Goal: Download file/media

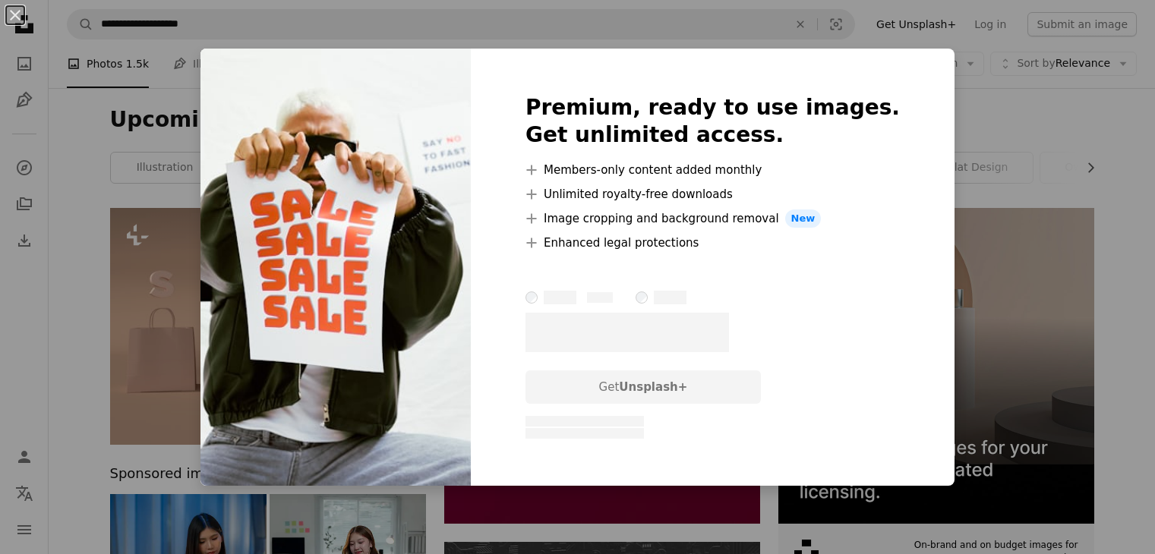
scroll to position [1670, 0]
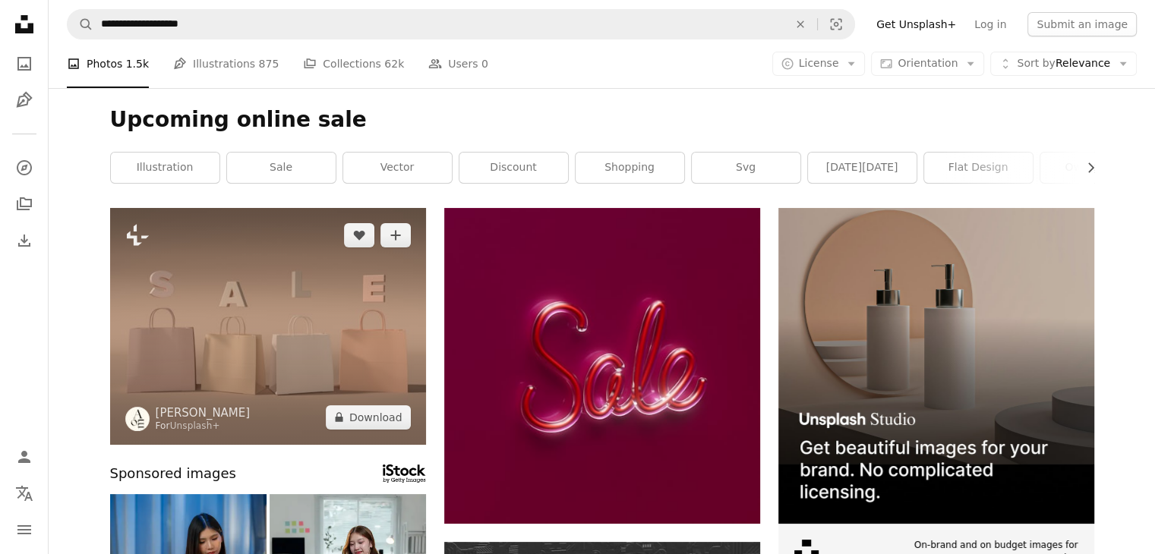
click at [286, 331] on img at bounding box center [268, 326] width 316 height 237
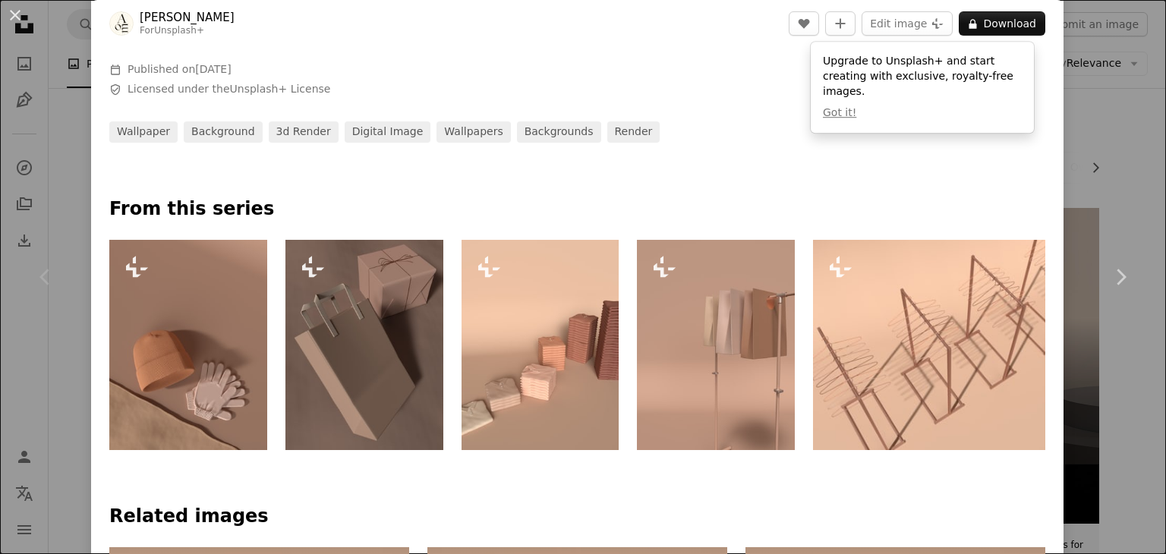
scroll to position [531, 0]
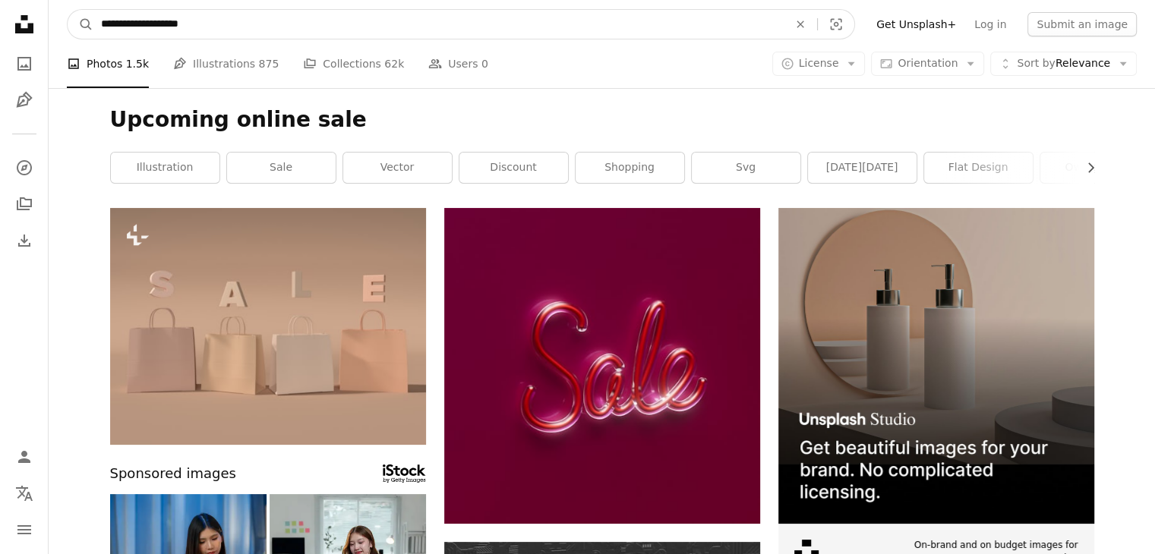
click at [226, 23] on input "**********" at bounding box center [438, 24] width 690 height 29
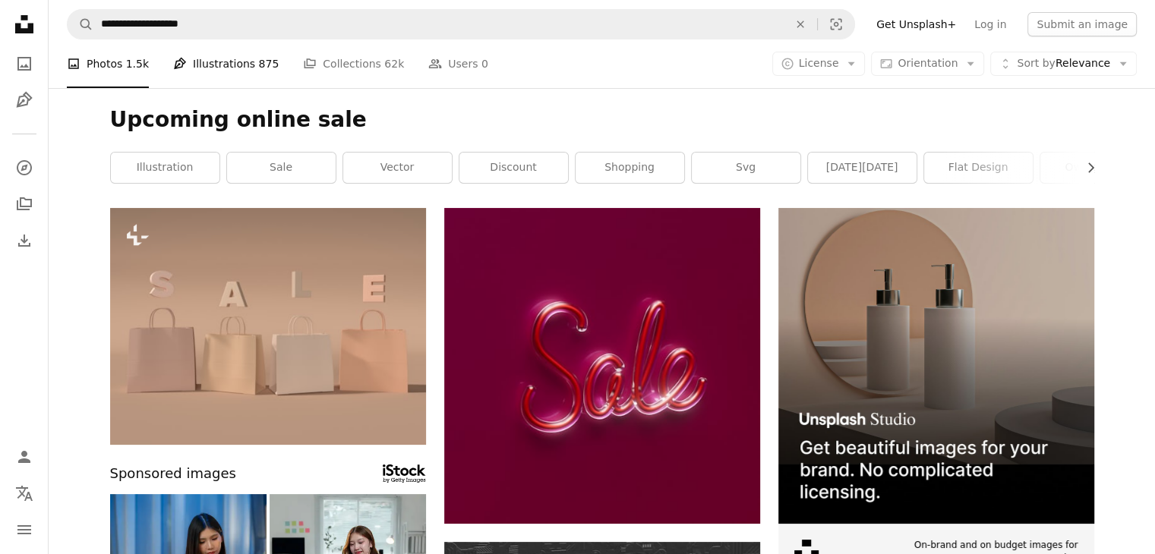
click at [219, 61] on link "Pen Tool Illustrations 875" at bounding box center [226, 63] width 106 height 49
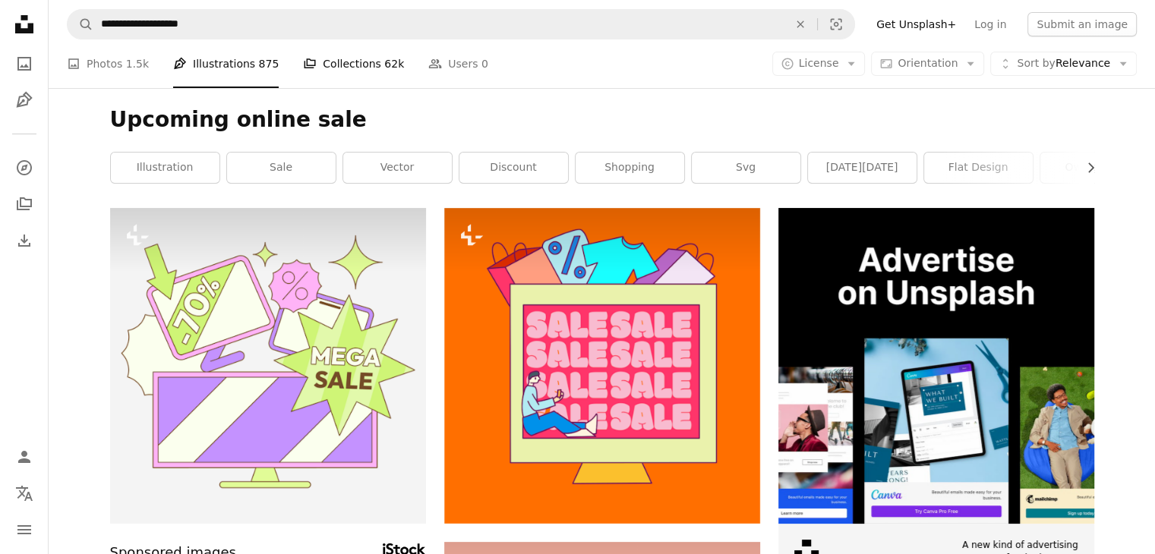
click at [317, 65] on link "A stack of folders Collections 62k" at bounding box center [353, 63] width 101 height 49
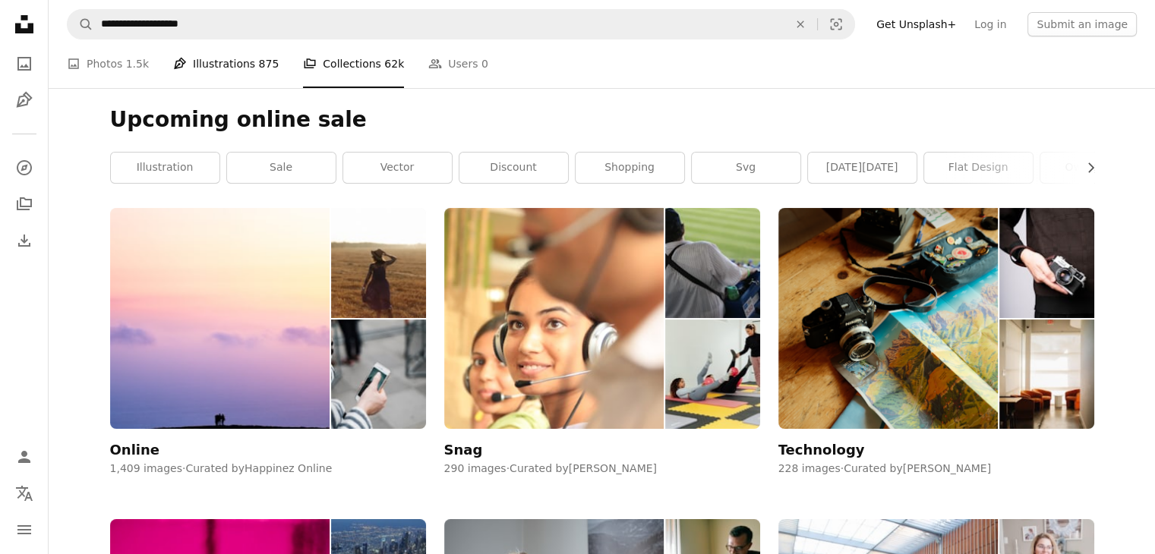
click at [236, 65] on link "Pen Tool Illustrations 875" at bounding box center [226, 63] width 106 height 49
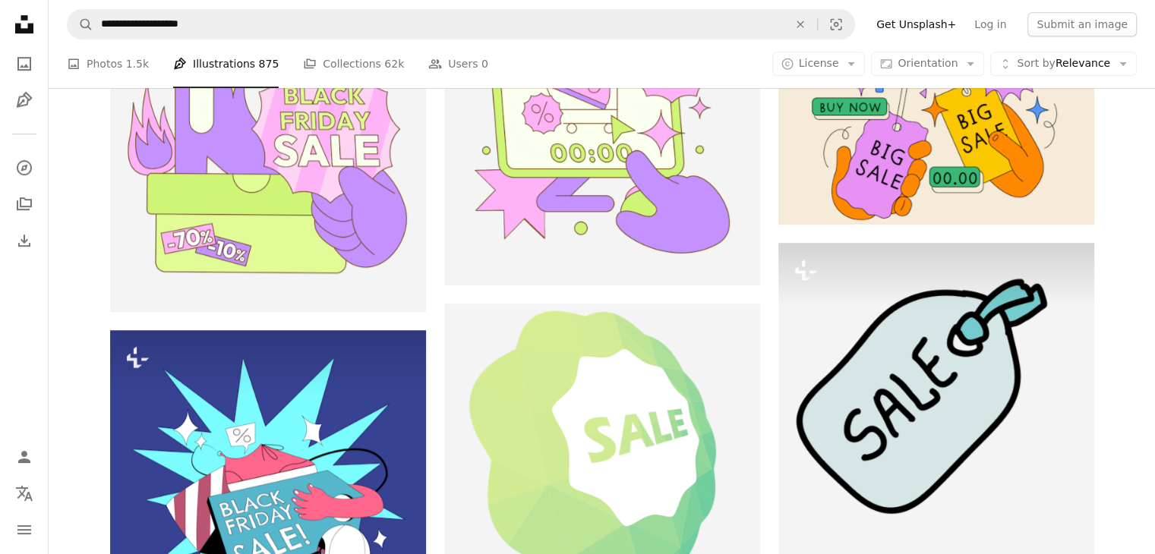
scroll to position [911, 0]
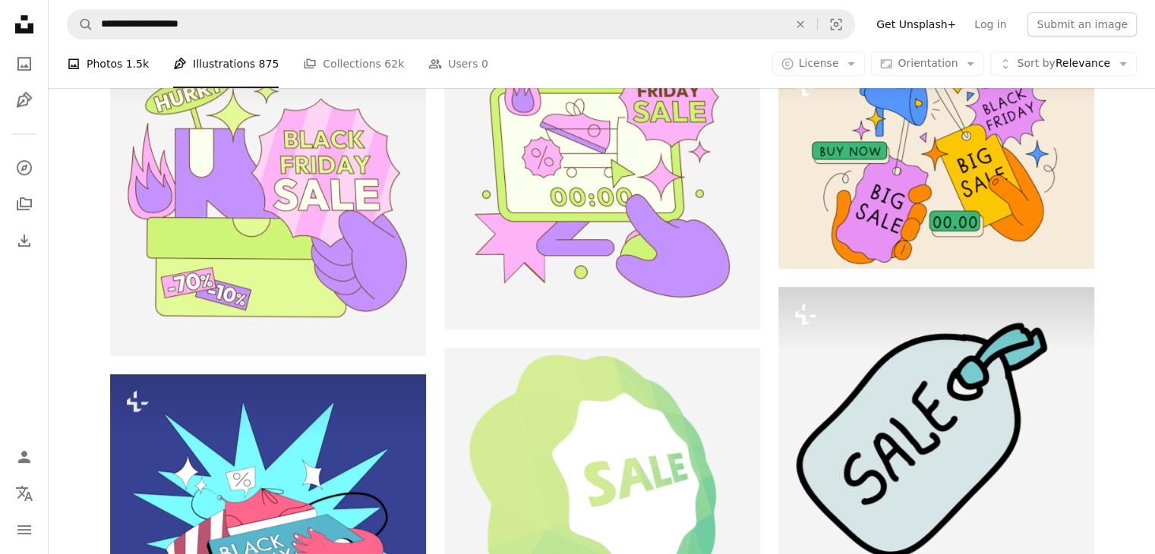
click at [106, 65] on link "A photo Photos 1.5k" at bounding box center [108, 63] width 82 height 49
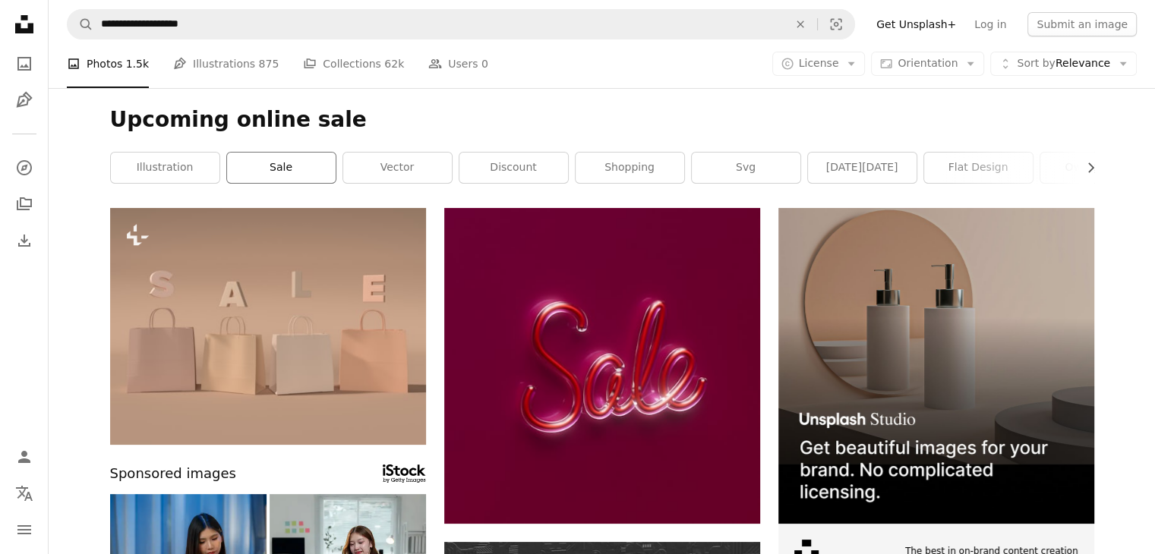
click at [273, 172] on link "sale" at bounding box center [281, 168] width 109 height 30
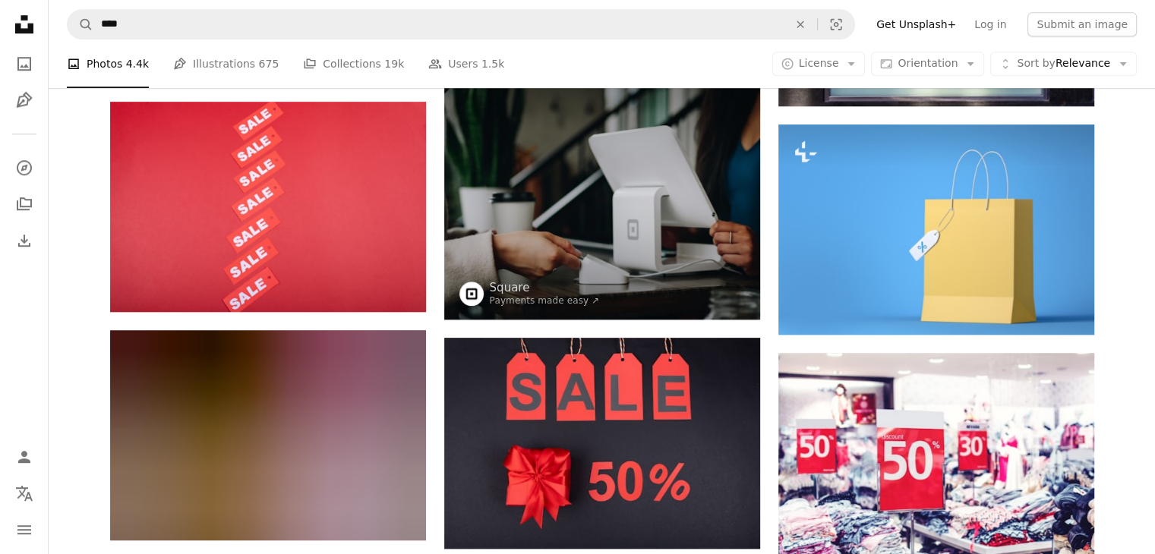
scroll to position [1366, 0]
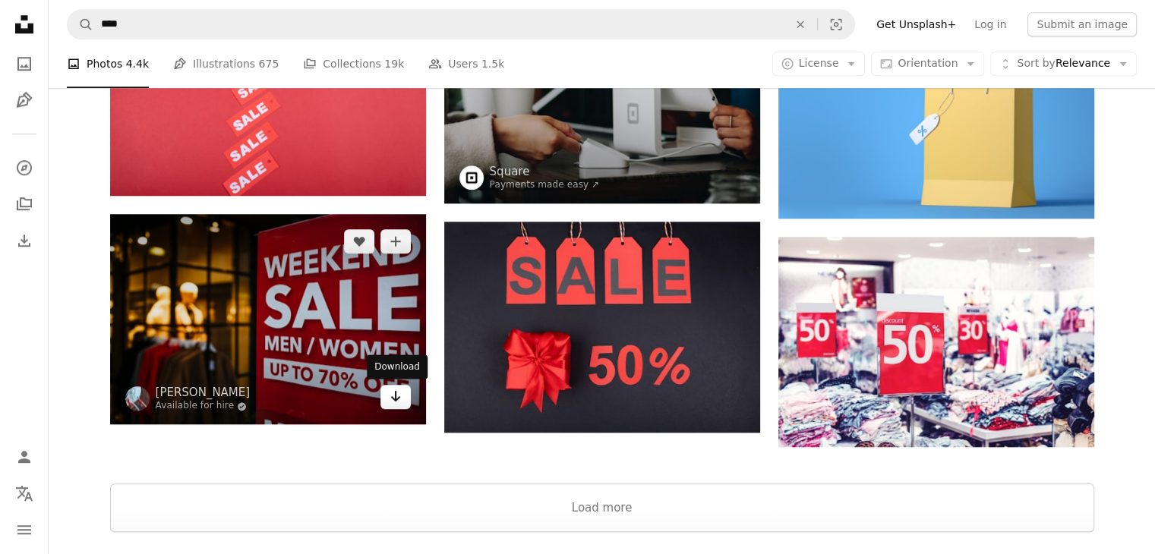
click at [390, 402] on icon "Arrow pointing down" at bounding box center [395, 396] width 12 height 18
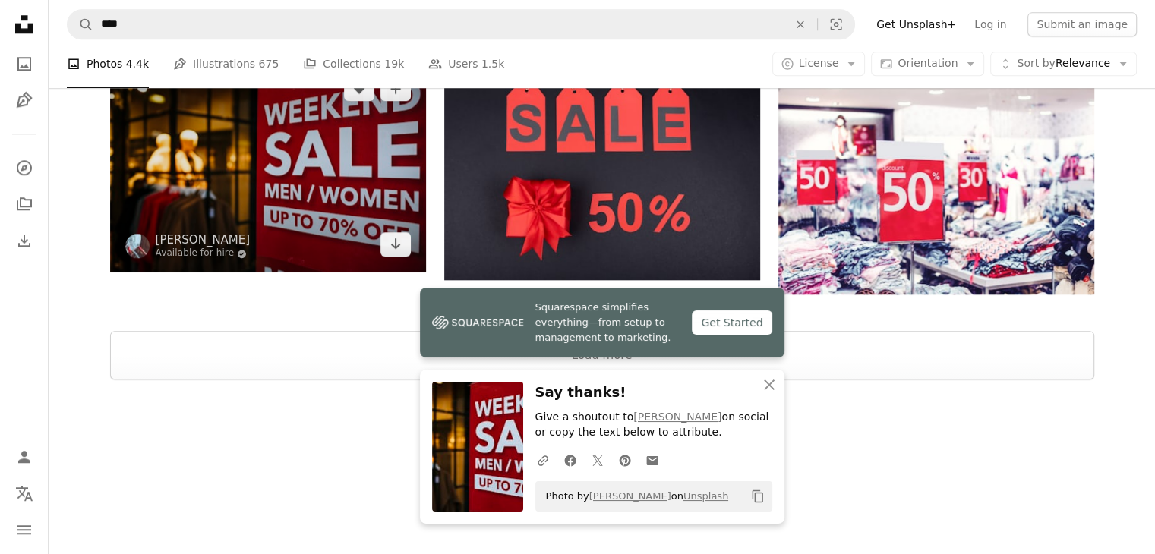
scroll to position [1520, 0]
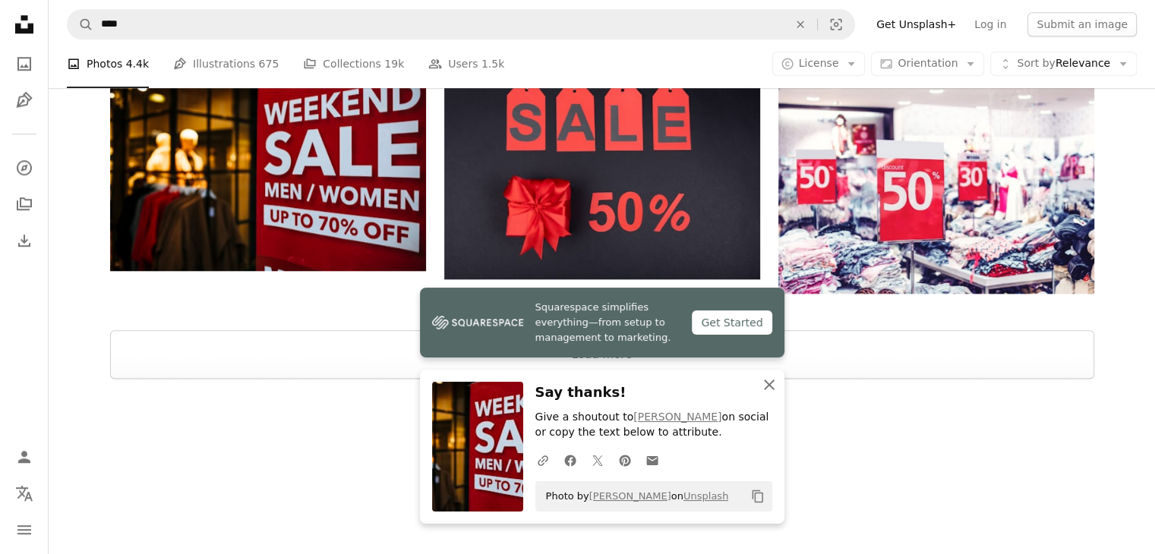
click at [768, 383] on icon "button" at bounding box center [769, 385] width 11 height 11
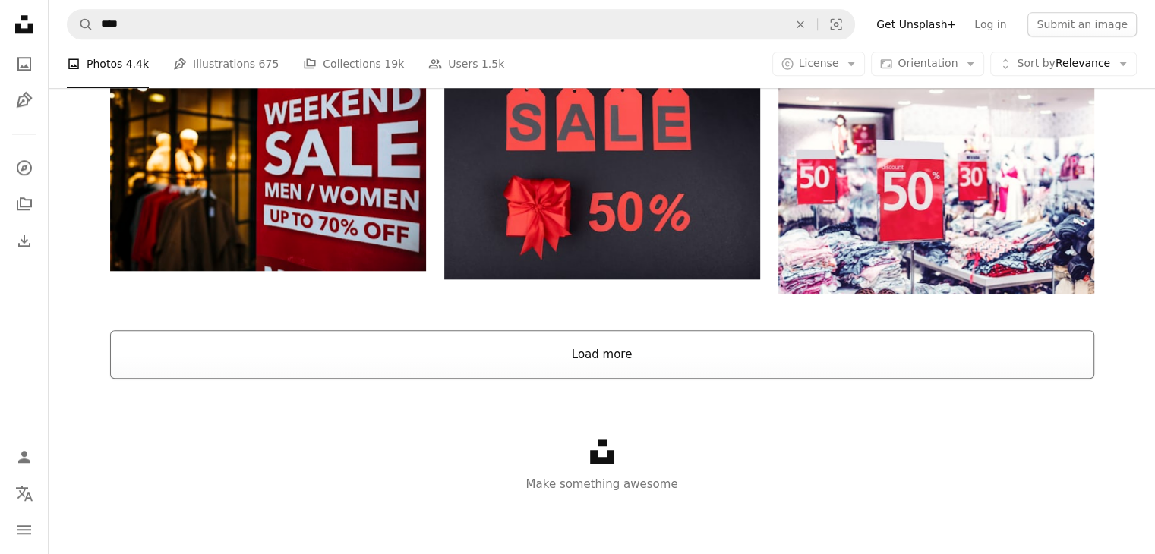
click at [668, 366] on button "Load more" at bounding box center [602, 354] width 984 height 49
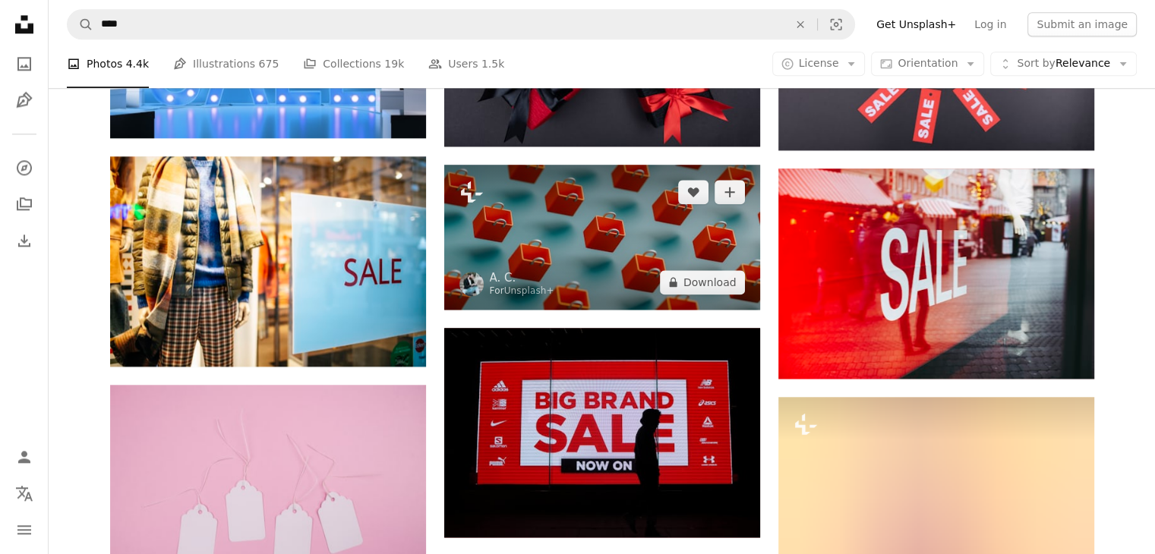
scroll to position [1899, 0]
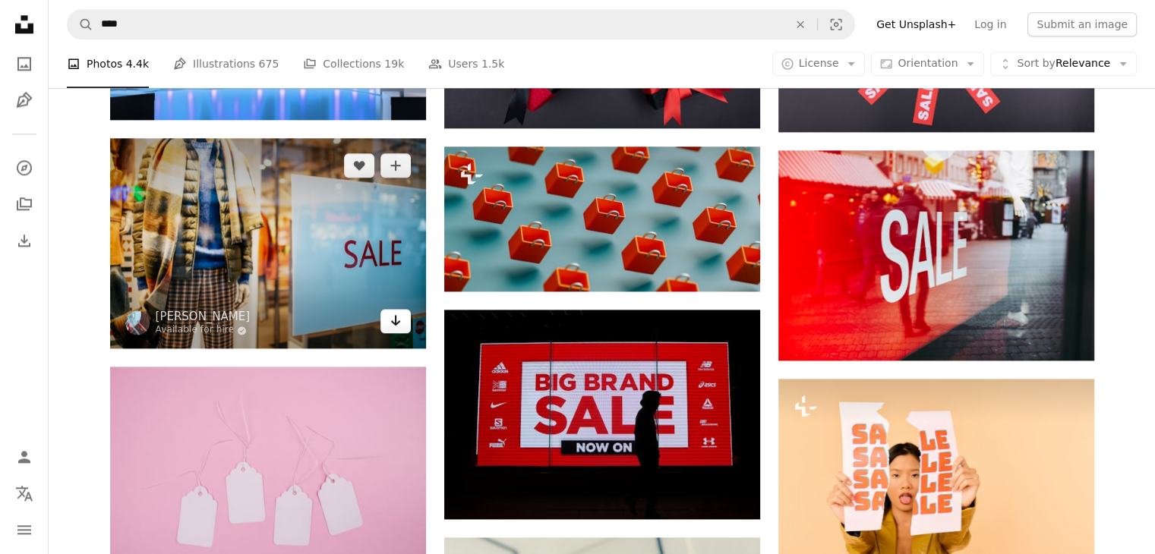
click at [395, 325] on icon "Arrow pointing down" at bounding box center [395, 320] width 12 height 18
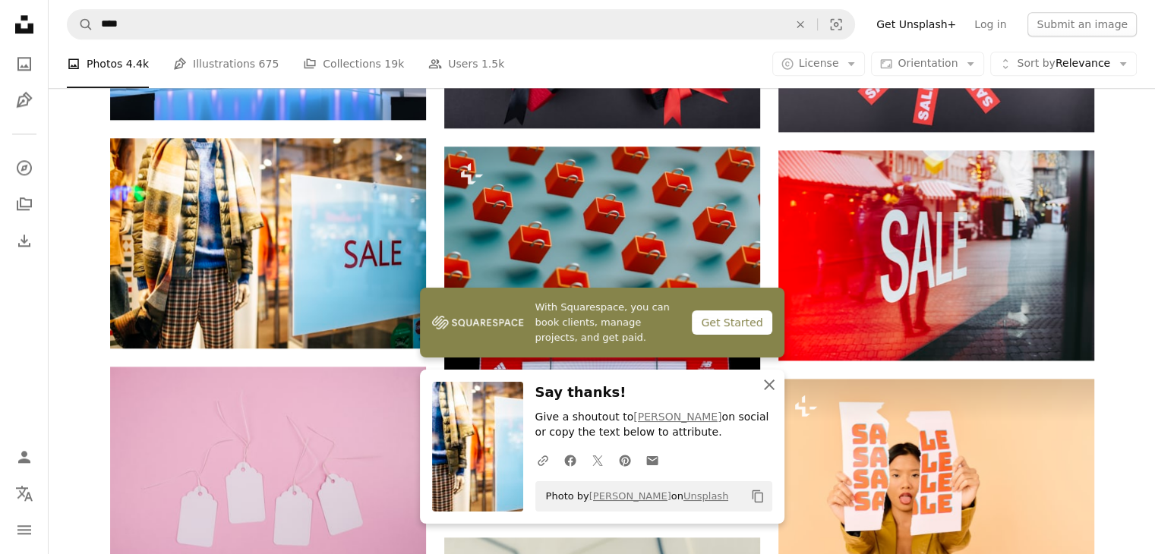
click at [771, 384] on icon "An X shape" at bounding box center [769, 385] width 18 height 18
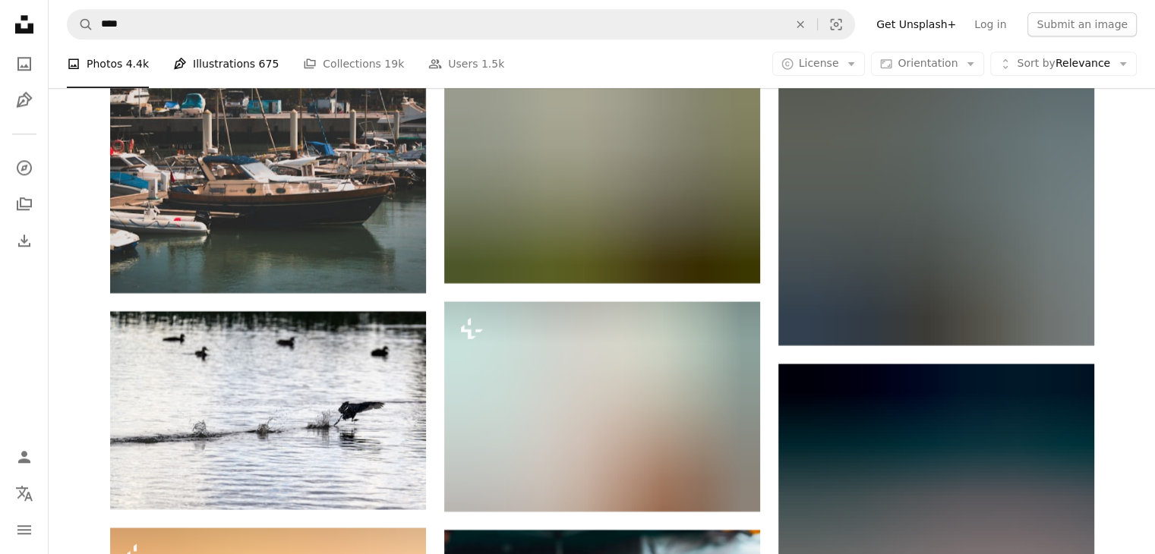
scroll to position [18903, 0]
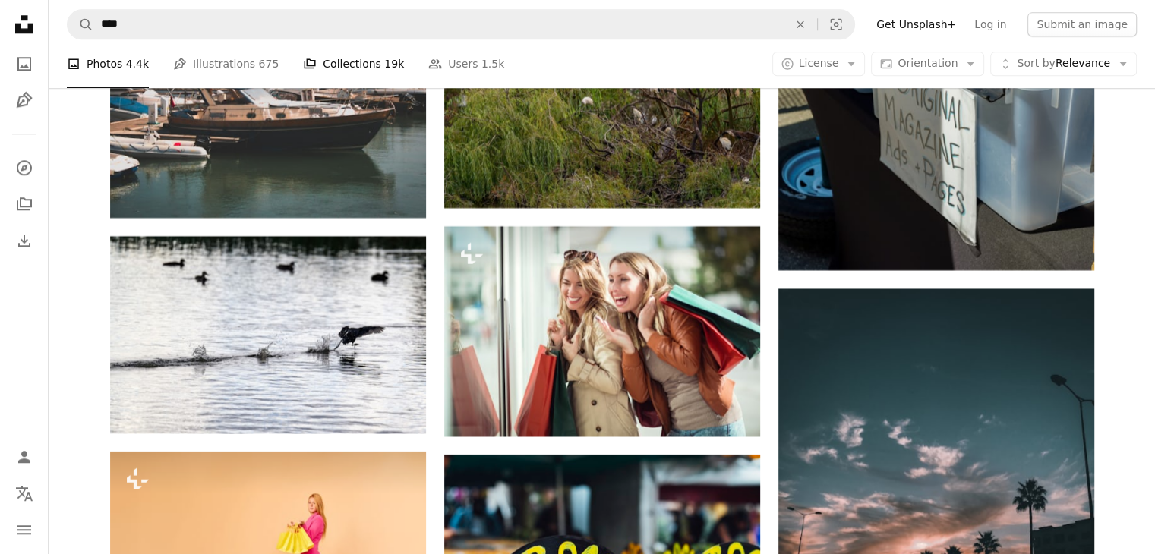
click at [348, 65] on link "A stack of folders Collections 19k" at bounding box center [353, 63] width 101 height 49
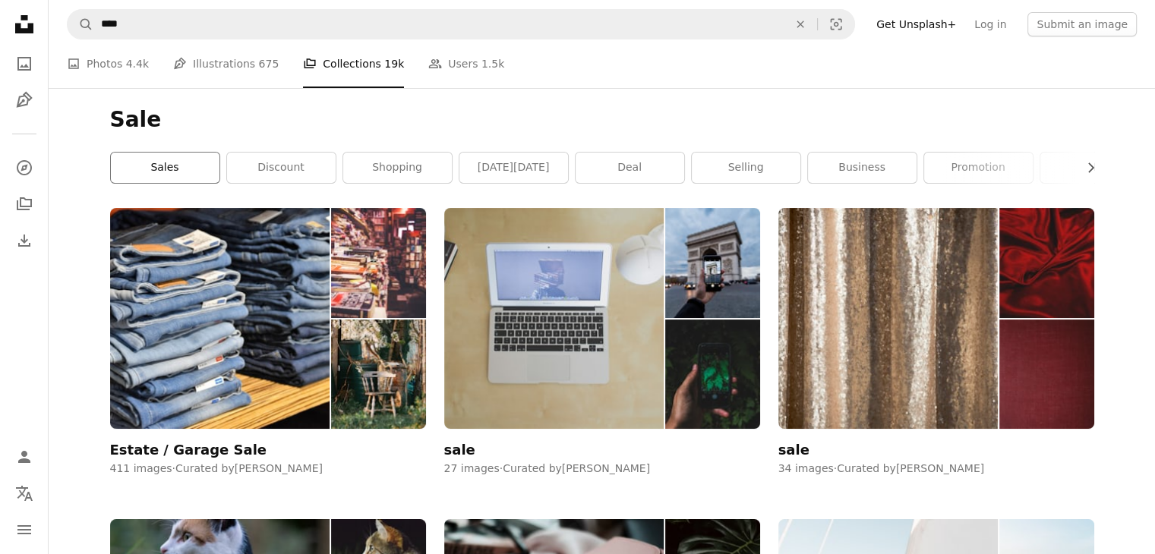
click at [159, 167] on link "sales" at bounding box center [165, 168] width 109 height 30
click at [274, 163] on link "discount" at bounding box center [281, 168] width 109 height 30
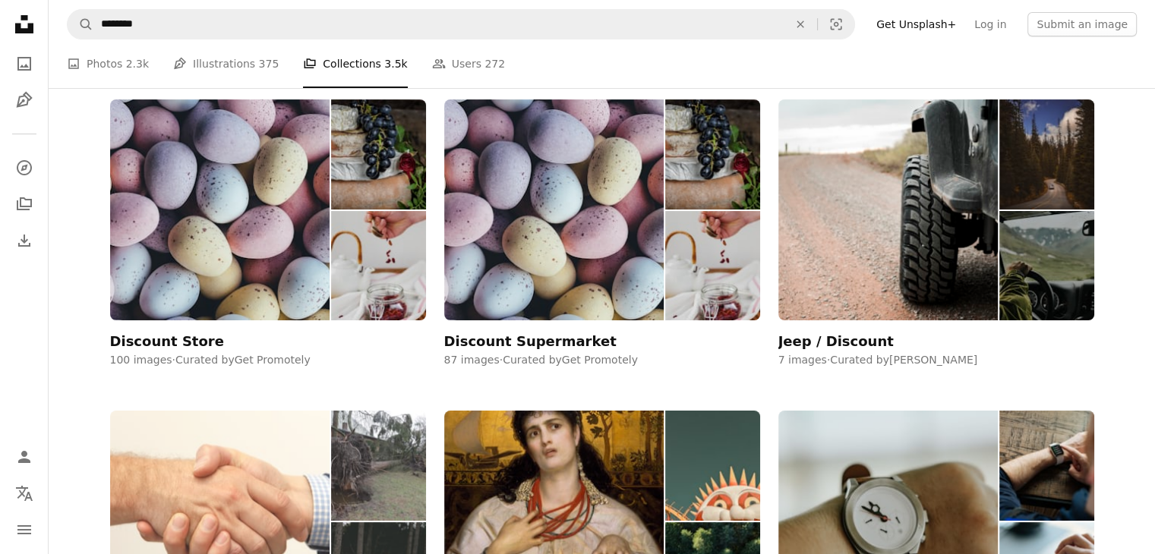
scroll to position [152, 0]
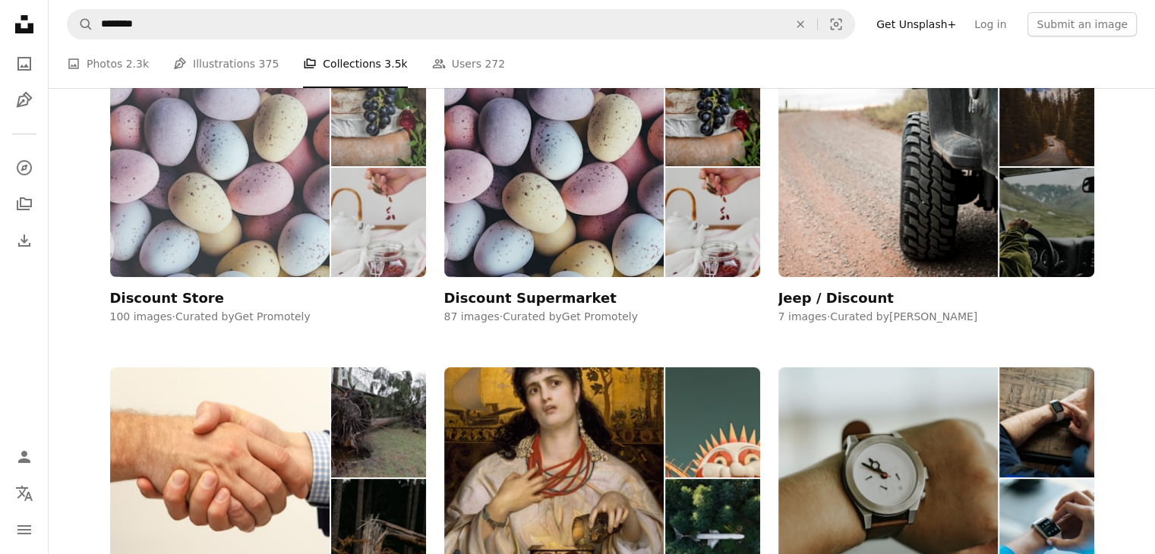
click at [260, 159] on img at bounding box center [220, 166] width 220 height 221
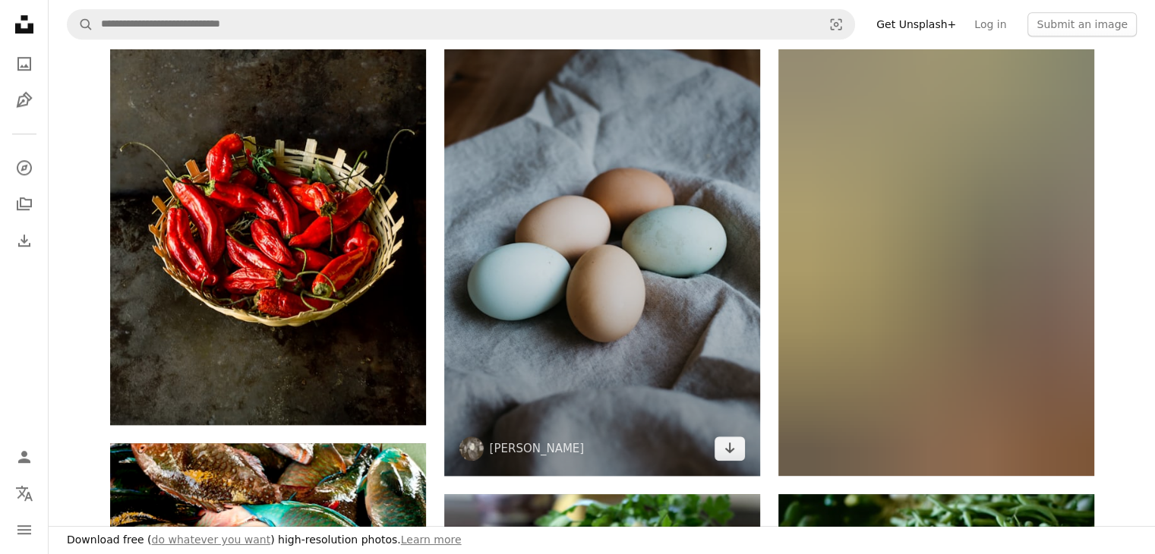
scroll to position [1215, 0]
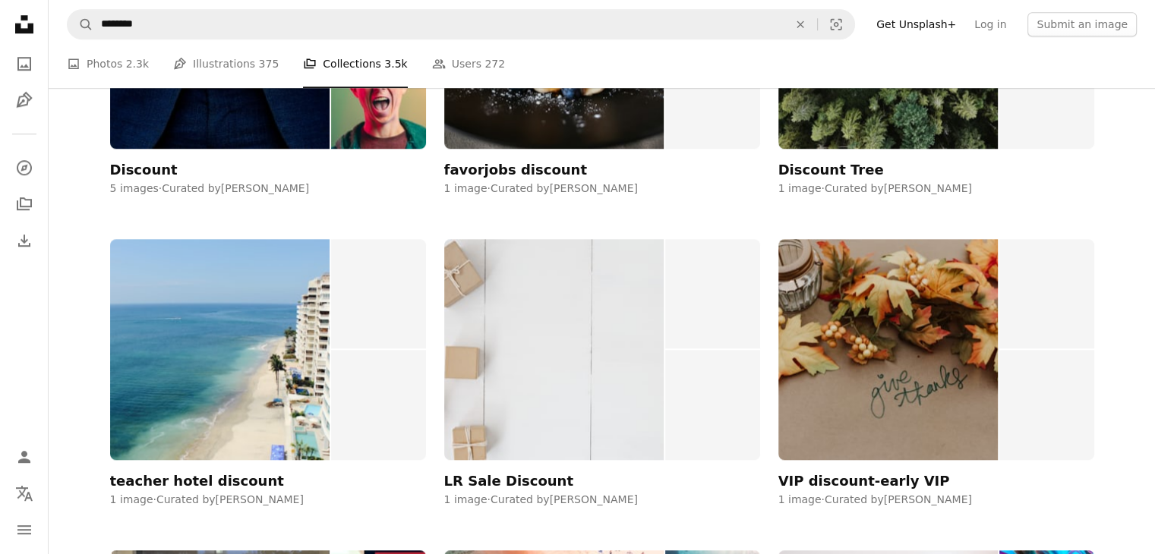
scroll to position [152, 0]
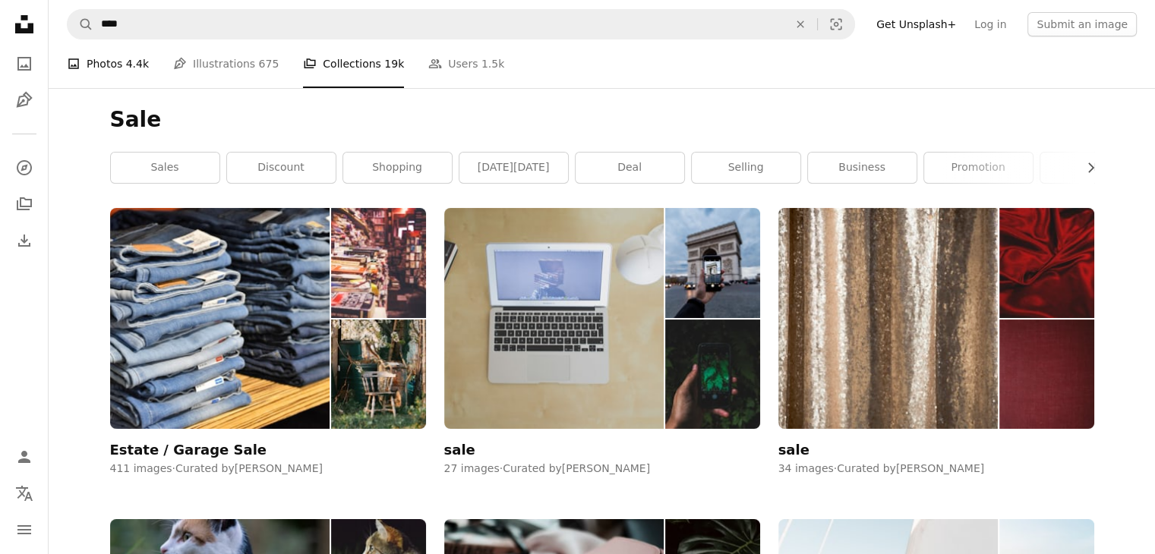
click at [120, 65] on link "A photo Photos 4.4k" at bounding box center [108, 63] width 82 height 49
click at [104, 68] on li "A photo Photos 4.4k" at bounding box center [108, 63] width 82 height 49
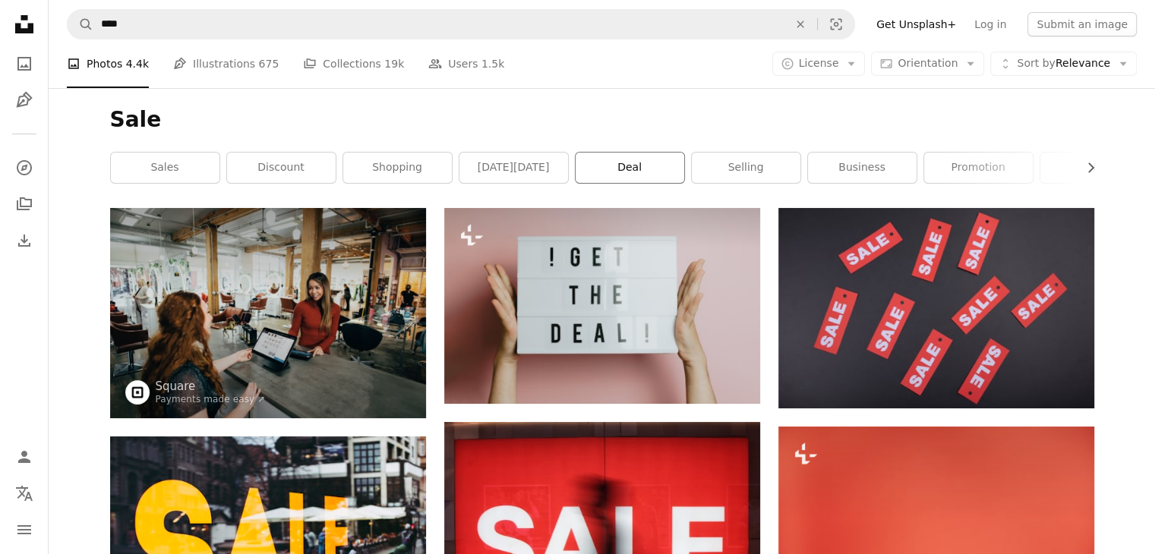
click at [616, 162] on link "deal" at bounding box center [629, 168] width 109 height 30
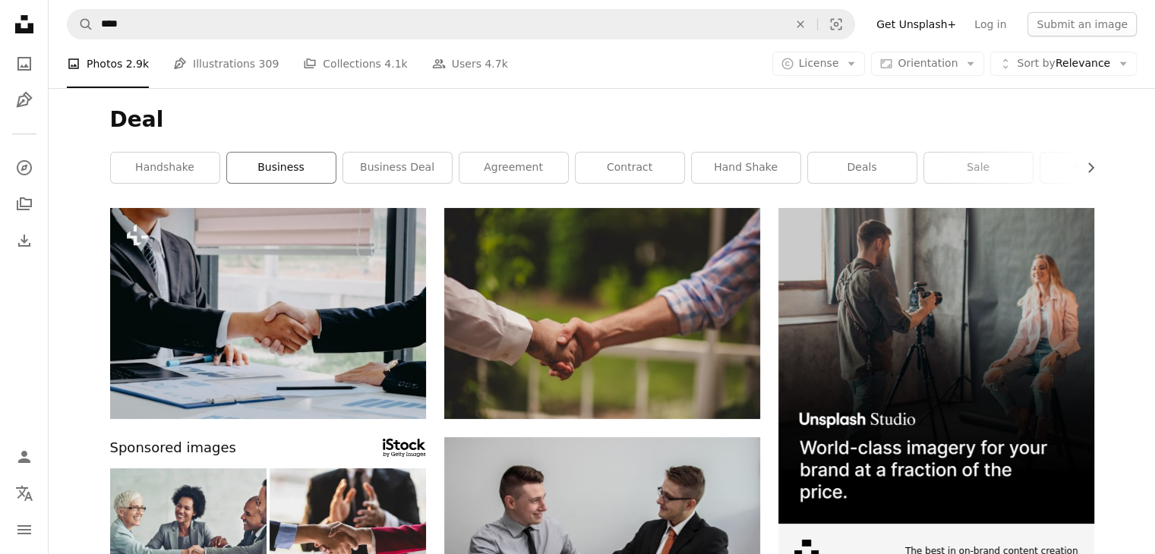
click at [309, 171] on link "business" at bounding box center [281, 168] width 109 height 30
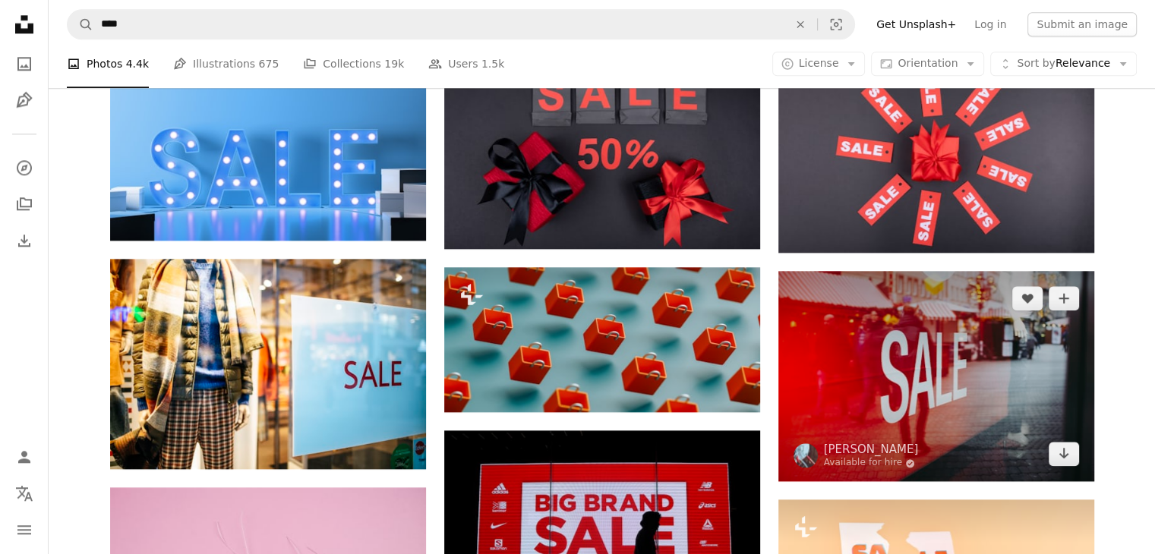
scroll to position [1822, 0]
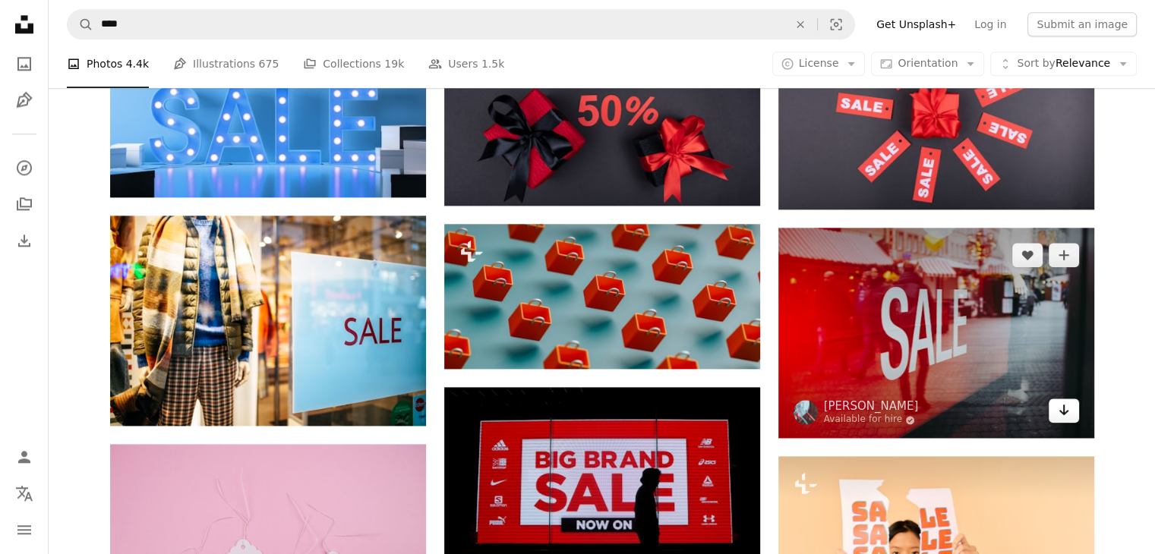
drag, startPoint x: 1070, startPoint y: 417, endPoint x: 1063, endPoint y: 416, distance: 7.6
click at [1070, 417] on link "Arrow pointing down" at bounding box center [1063, 411] width 30 height 24
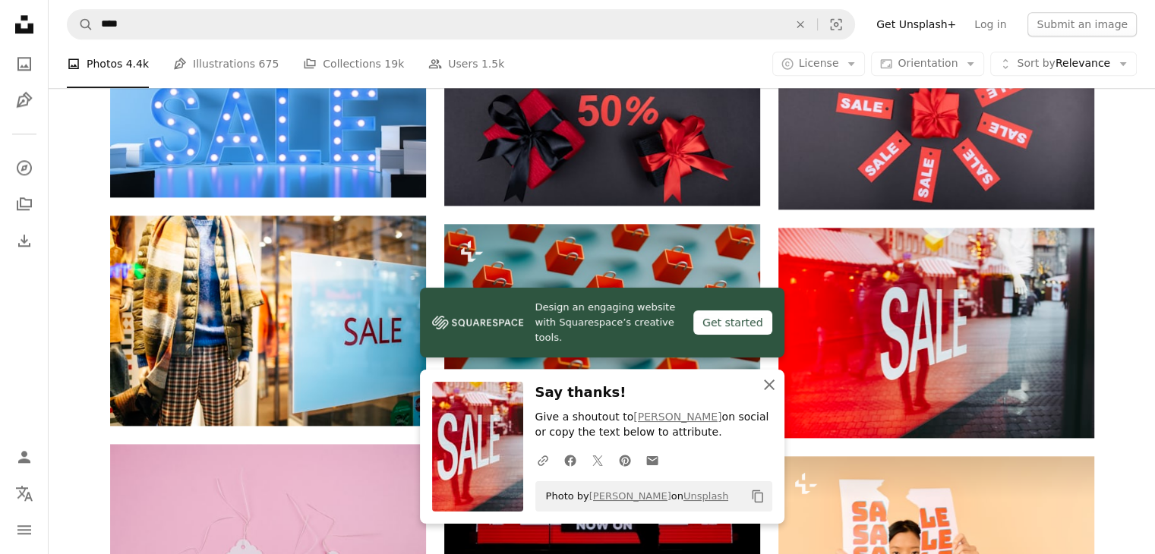
click at [771, 386] on icon "An X shape" at bounding box center [769, 385] width 18 height 18
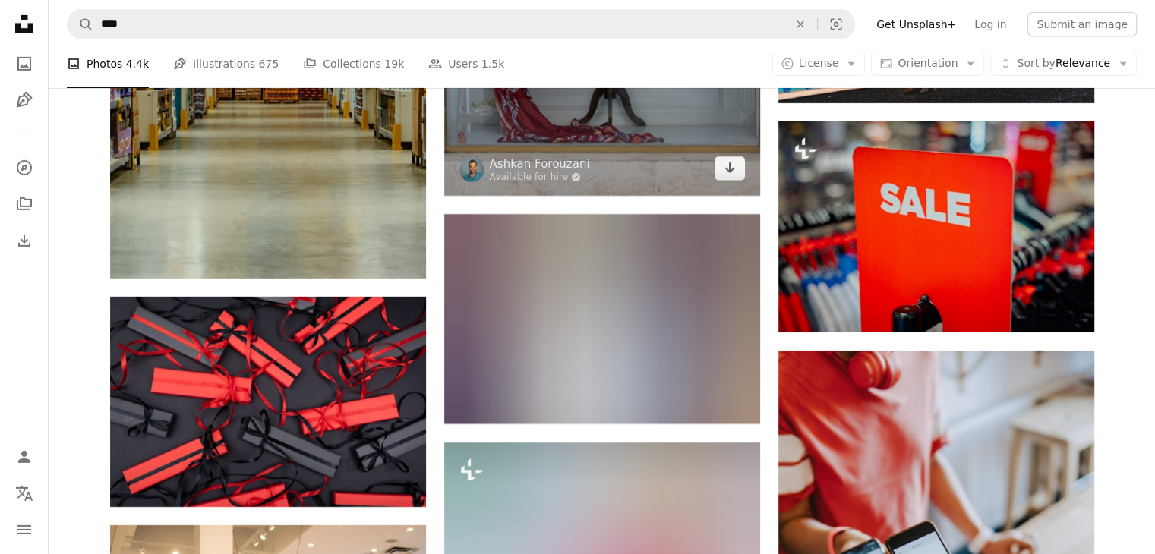
scroll to position [5086, 0]
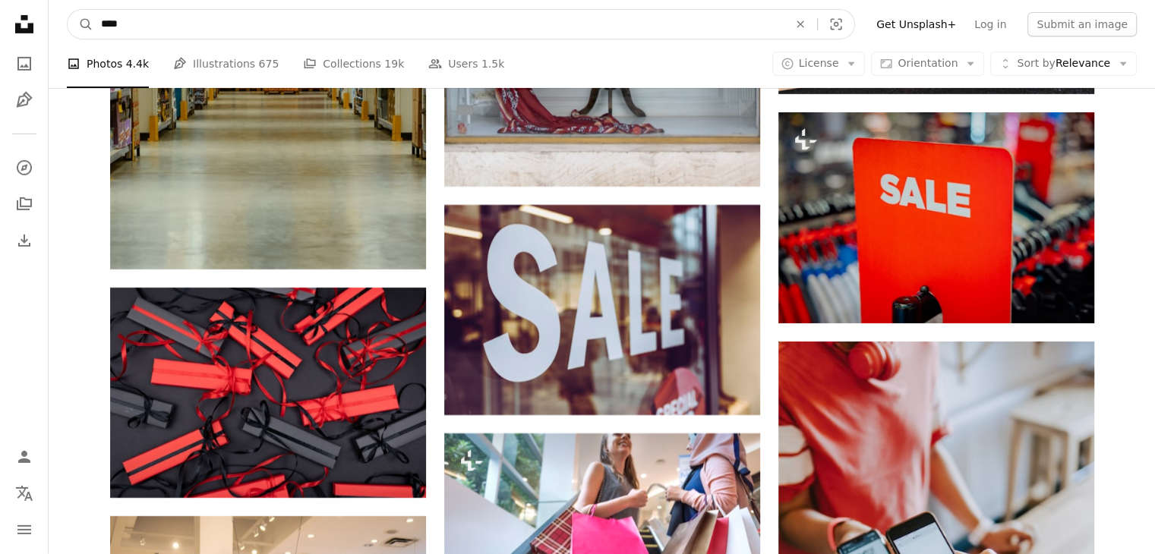
click at [692, 16] on input "****" at bounding box center [438, 24] width 690 height 29
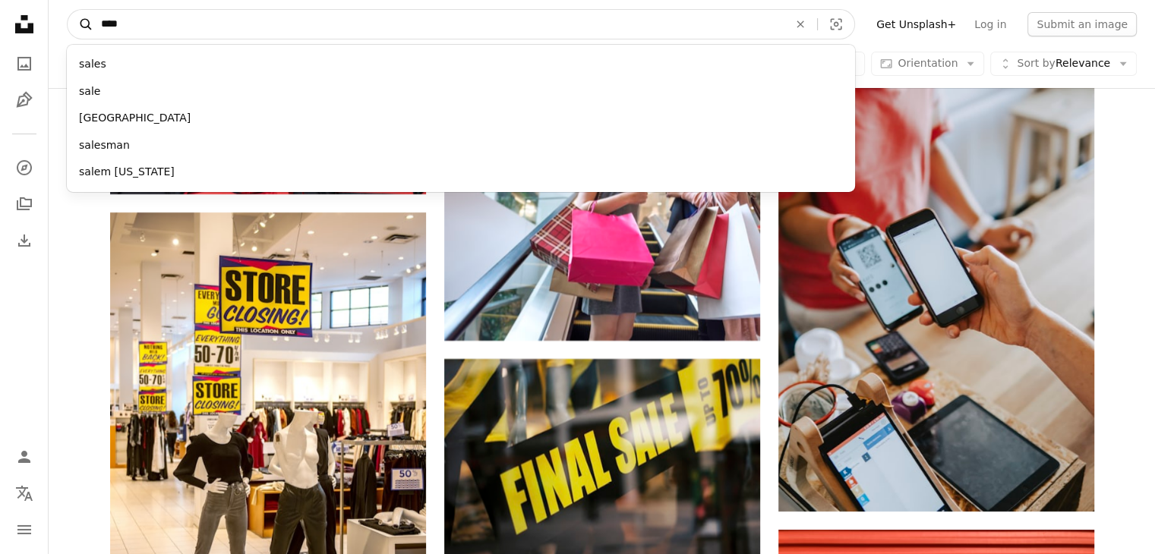
scroll to position [5386, 0]
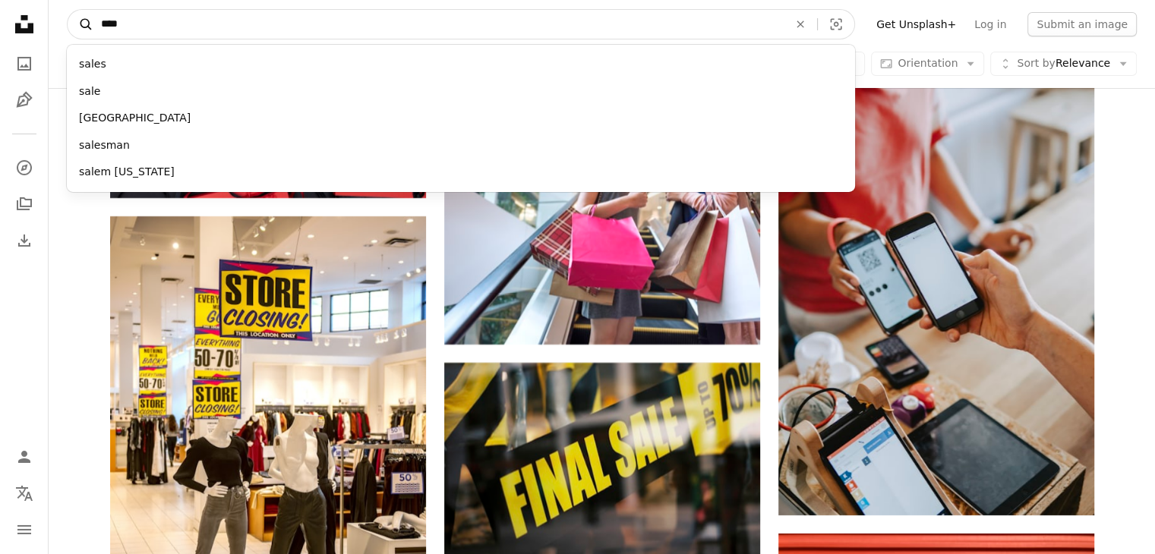
drag, startPoint x: 467, startPoint y: 30, endPoint x: 76, endPoint y: 15, distance: 391.2
click at [76, 15] on form "A magnifying glass **** sales sale [GEOGRAPHIC_DATA] salesman [GEOGRAPHIC_DATA]…" at bounding box center [461, 24] width 788 height 30
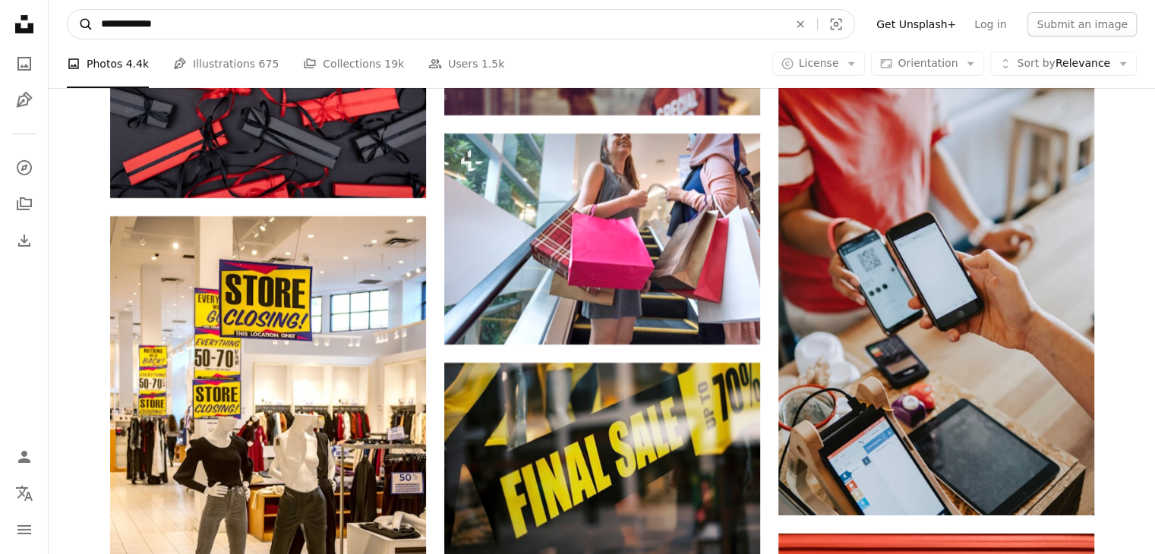
type input "**********"
click at [68, 10] on button "A magnifying glass" at bounding box center [81, 24] width 26 height 29
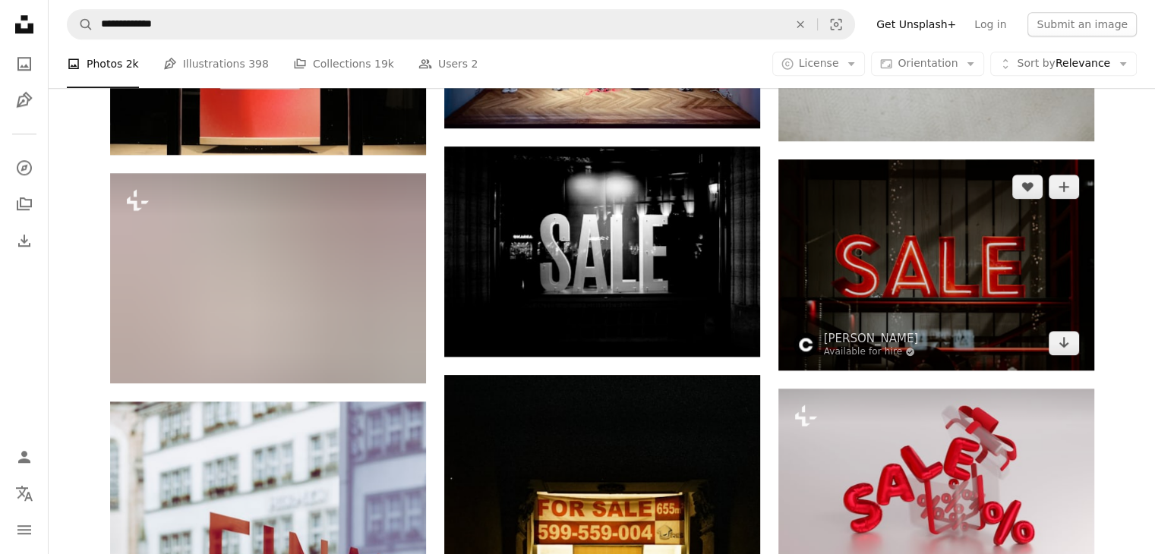
scroll to position [1442, 0]
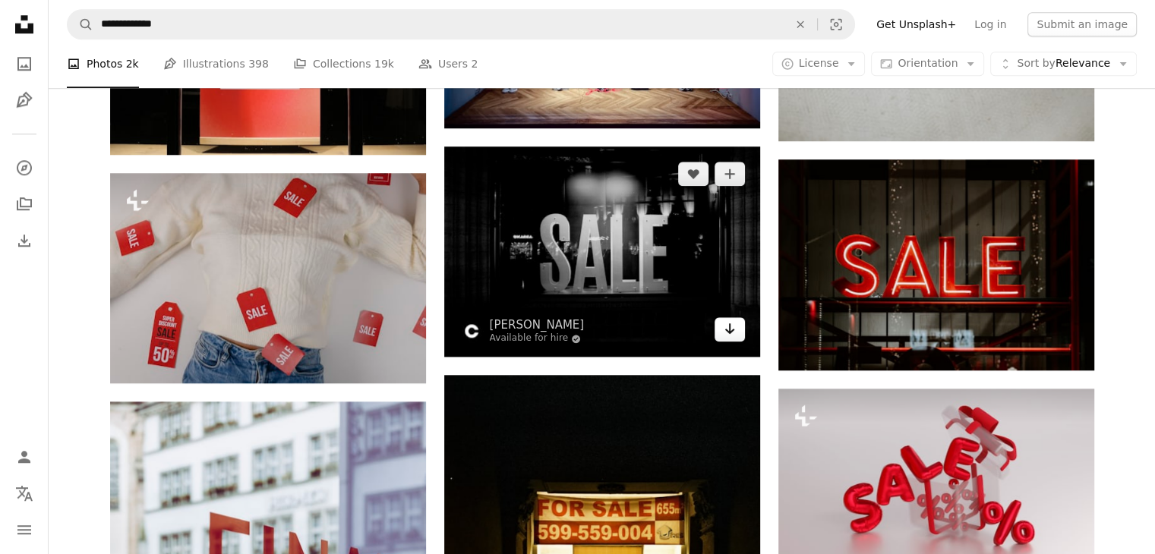
click at [738, 335] on link "Arrow pointing down" at bounding box center [729, 329] width 30 height 24
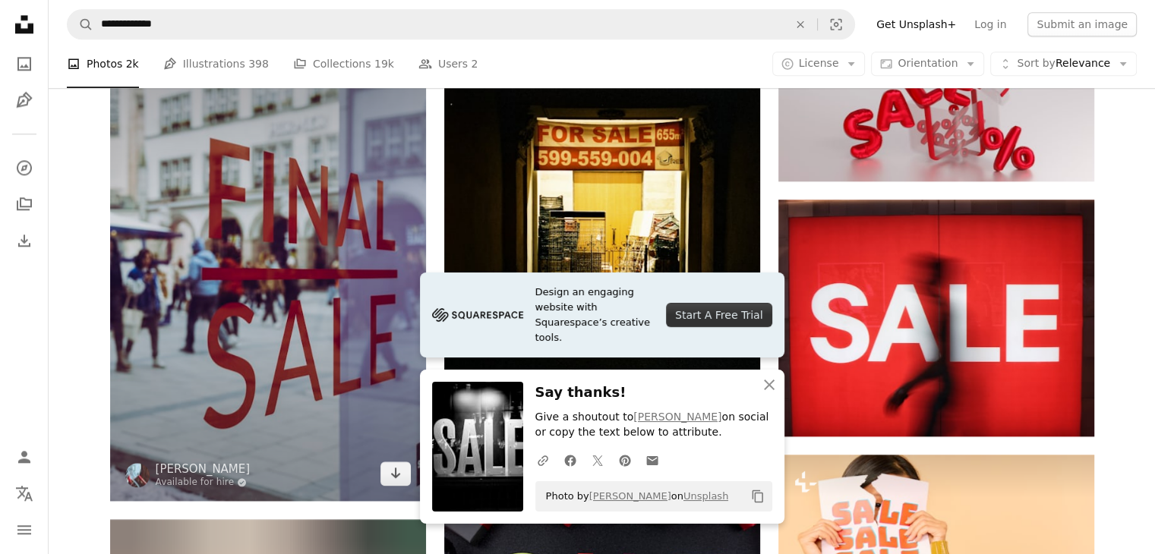
scroll to position [1822, 0]
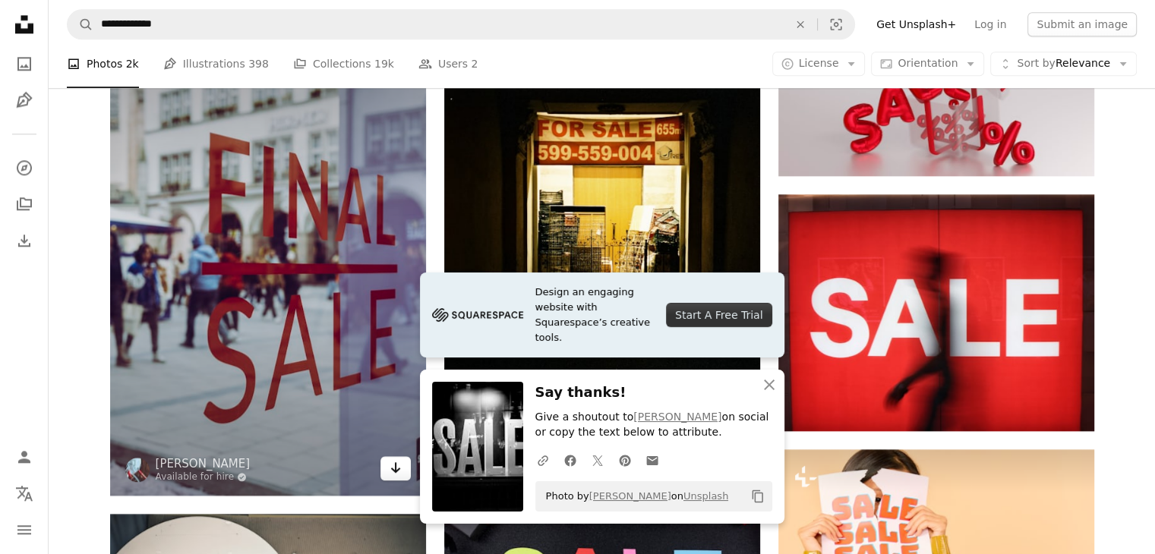
click at [395, 465] on icon "Download" at bounding box center [395, 467] width 10 height 11
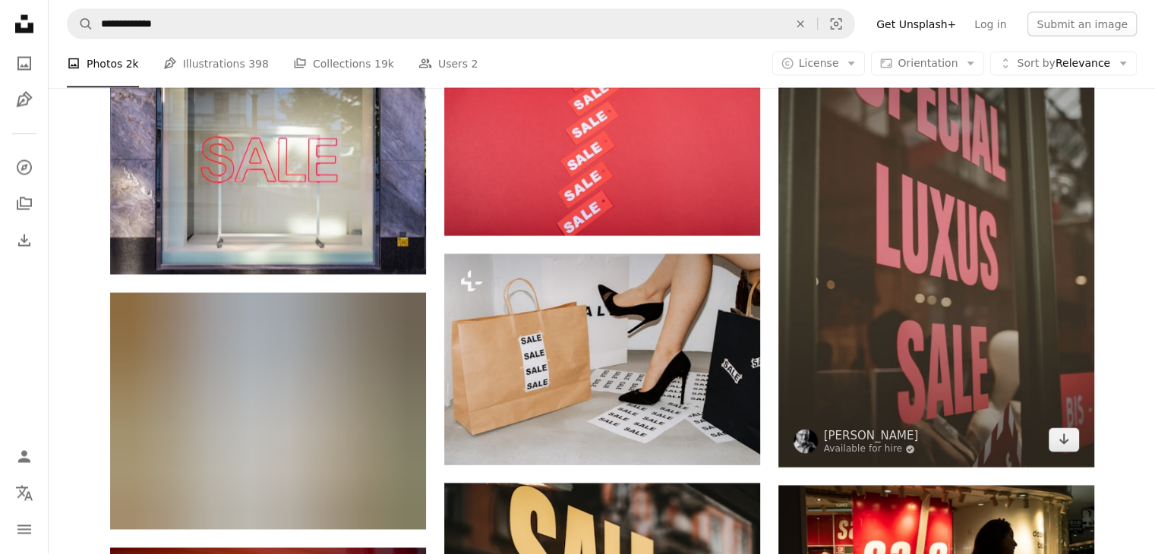
scroll to position [2961, 0]
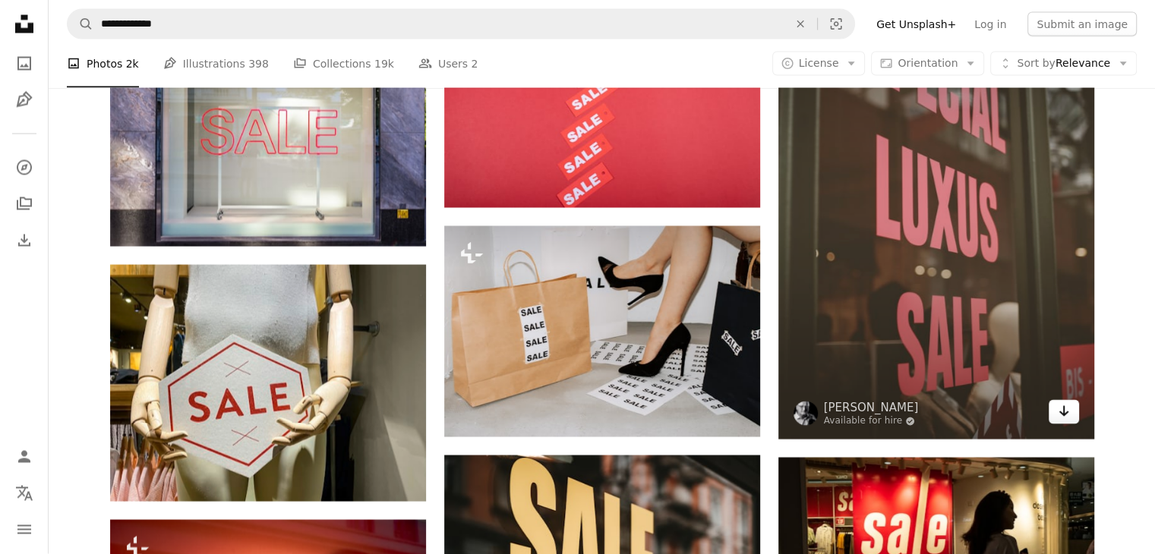
click at [1055, 407] on link "Arrow pointing down" at bounding box center [1063, 412] width 30 height 24
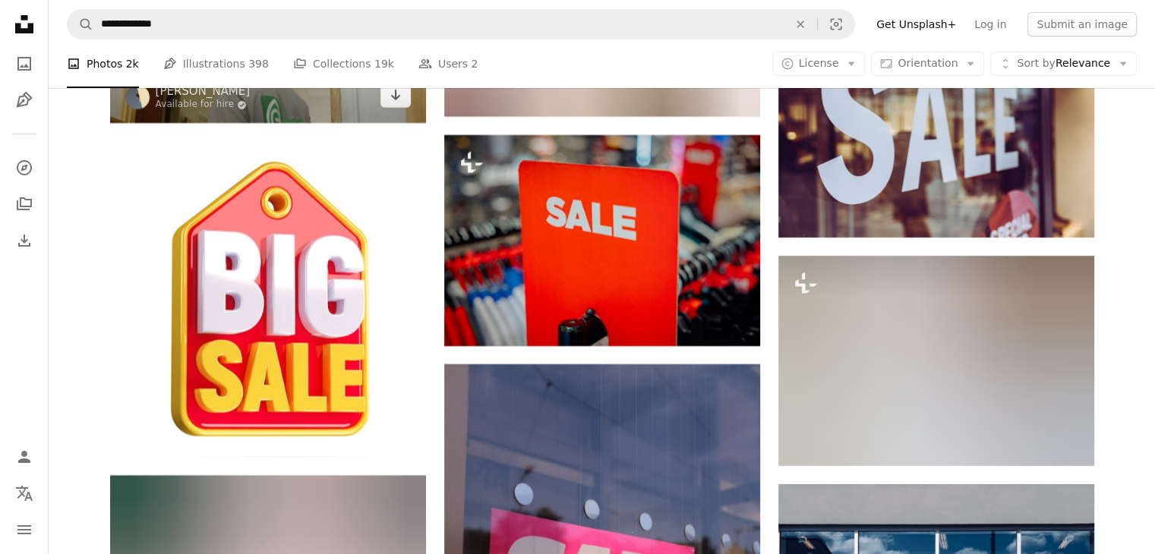
scroll to position [5617, 0]
